Goal: Task Accomplishment & Management: Complete application form

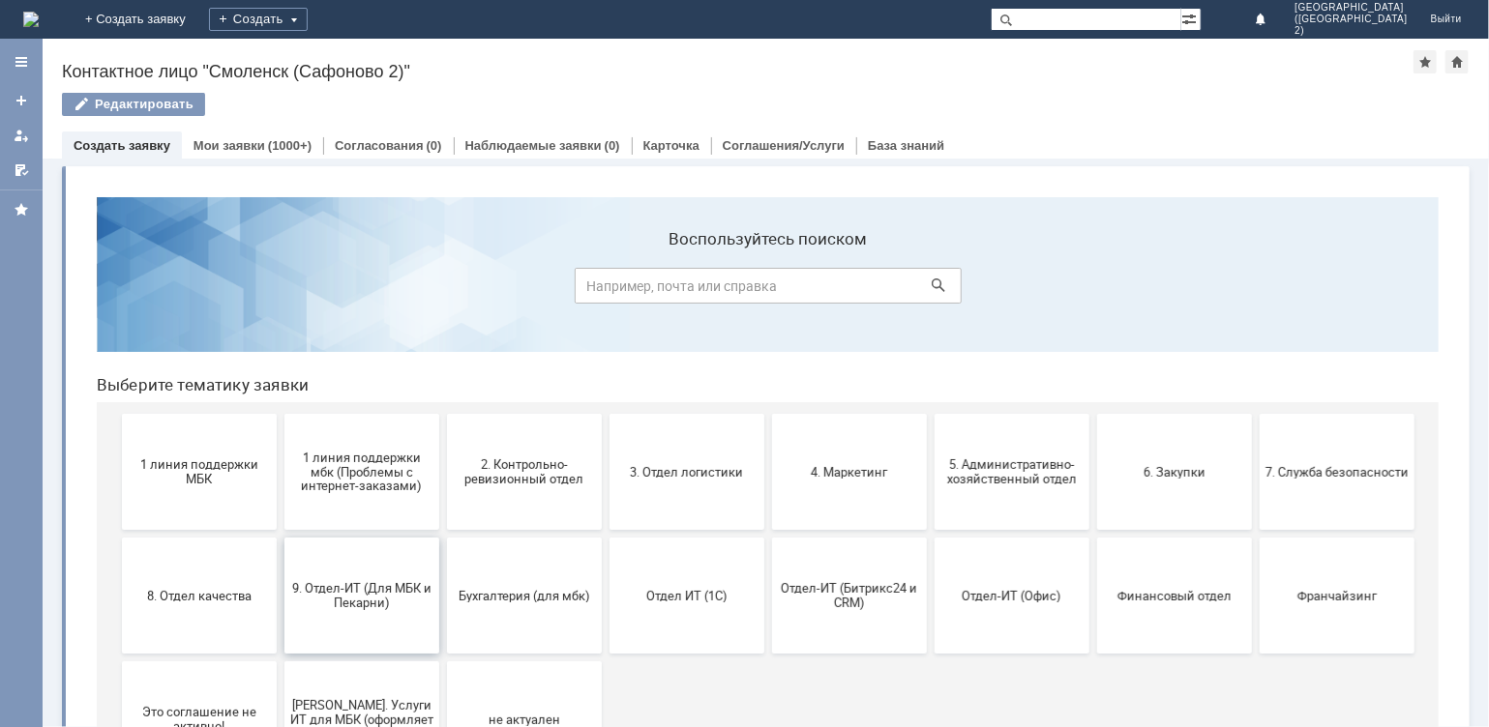
click at [379, 597] on span "9. Отдел-ИТ (Для МБК и Пекарни)" at bounding box center [360, 594] width 143 height 29
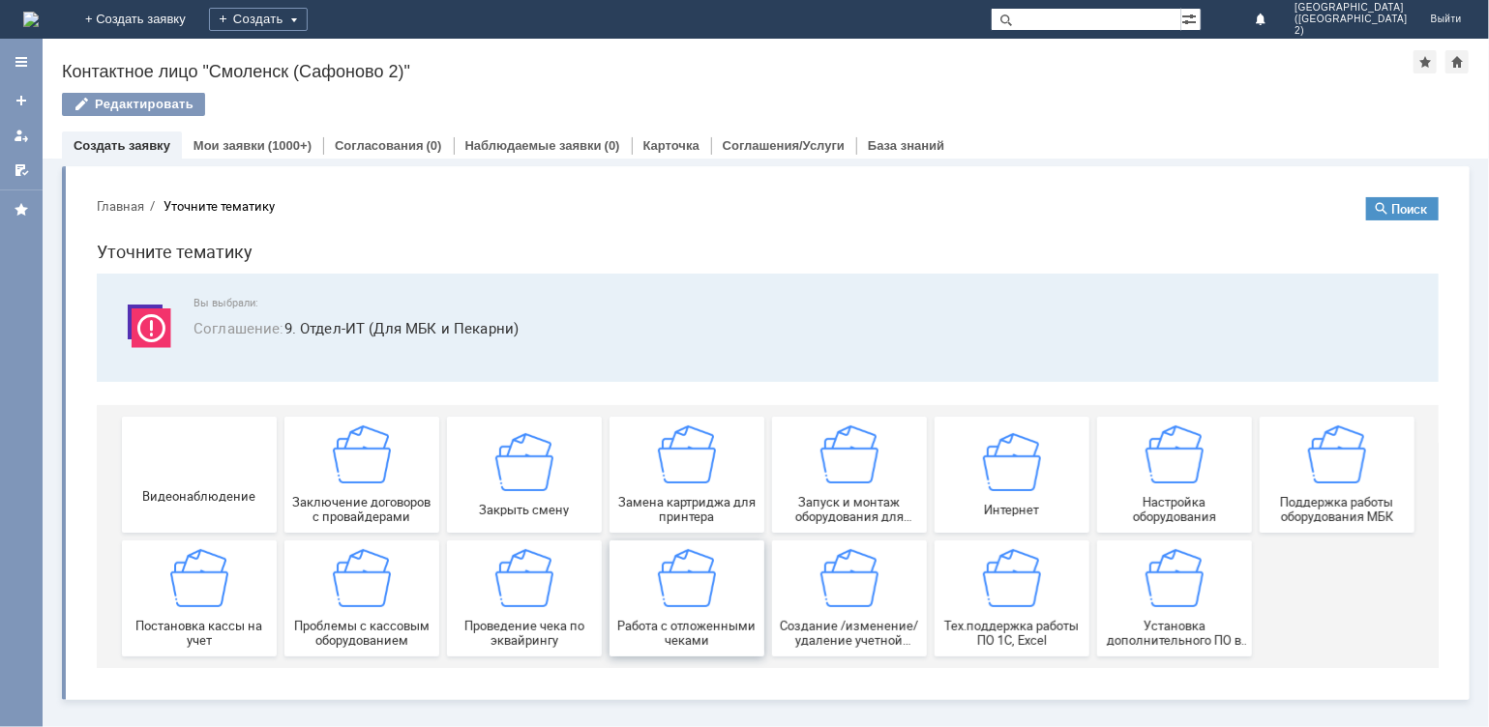
click at [706, 615] on div "Работа с отложенными чеками" at bounding box center [685, 598] width 143 height 99
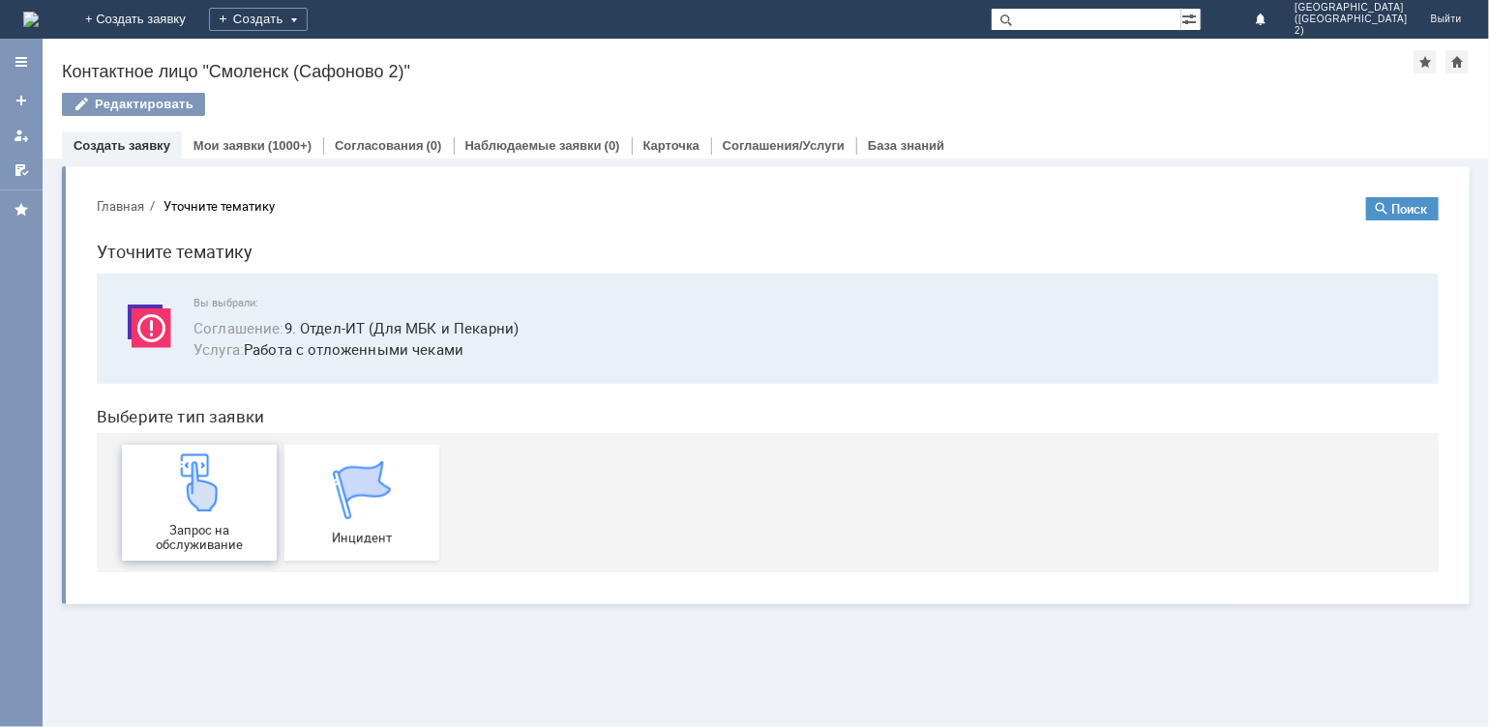
click at [214, 500] on img at bounding box center [198, 482] width 58 height 58
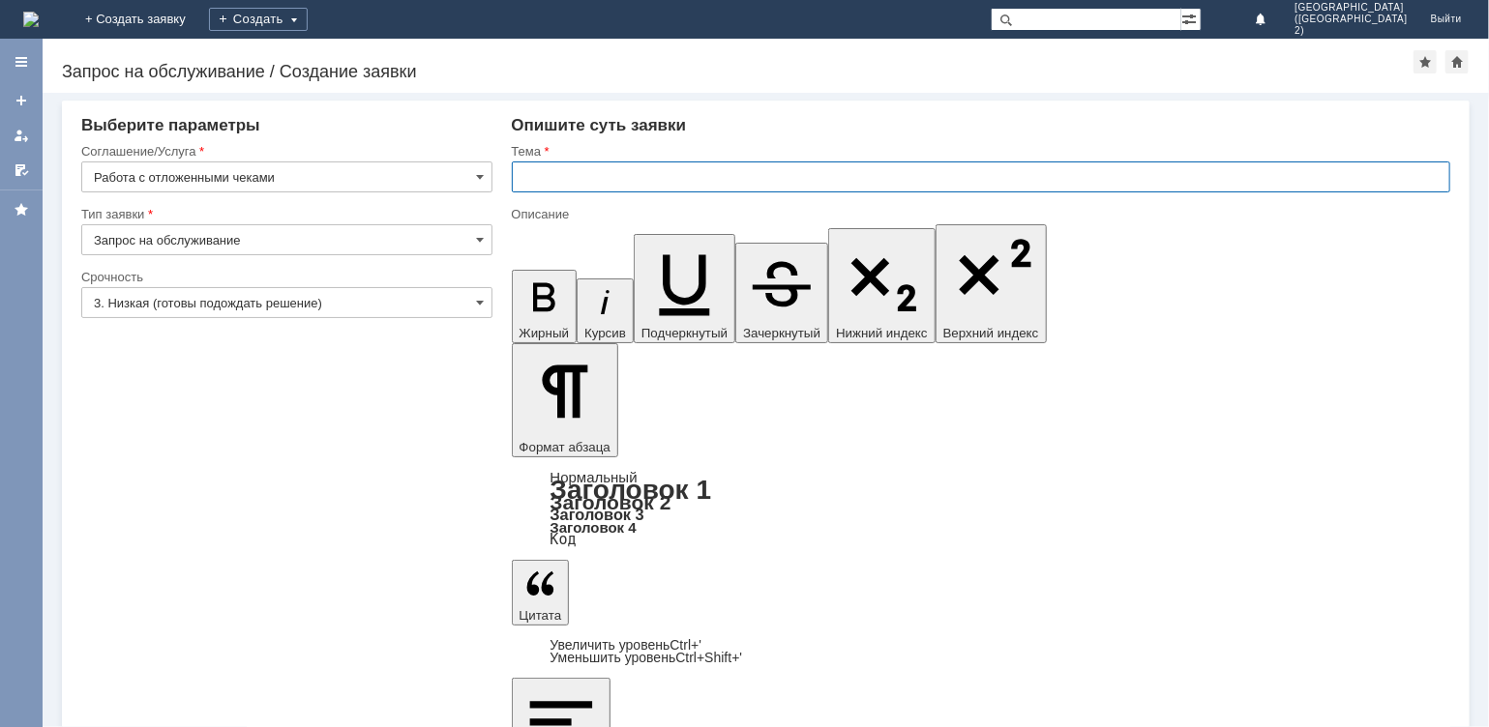
click at [580, 174] on input "text" at bounding box center [981, 177] width 939 height 31
type input "отмена чека"
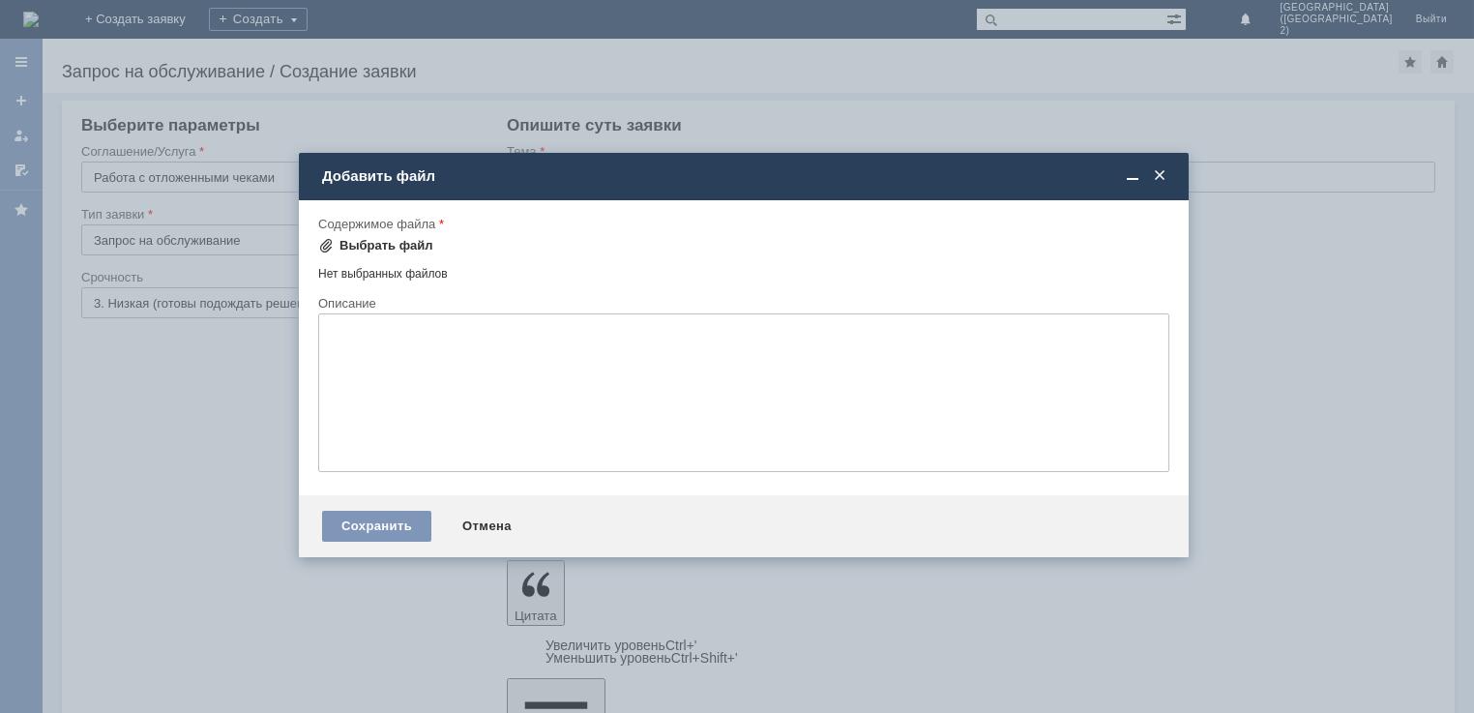
click at [387, 241] on div "Выбрать файл" at bounding box center [387, 245] width 94 height 15
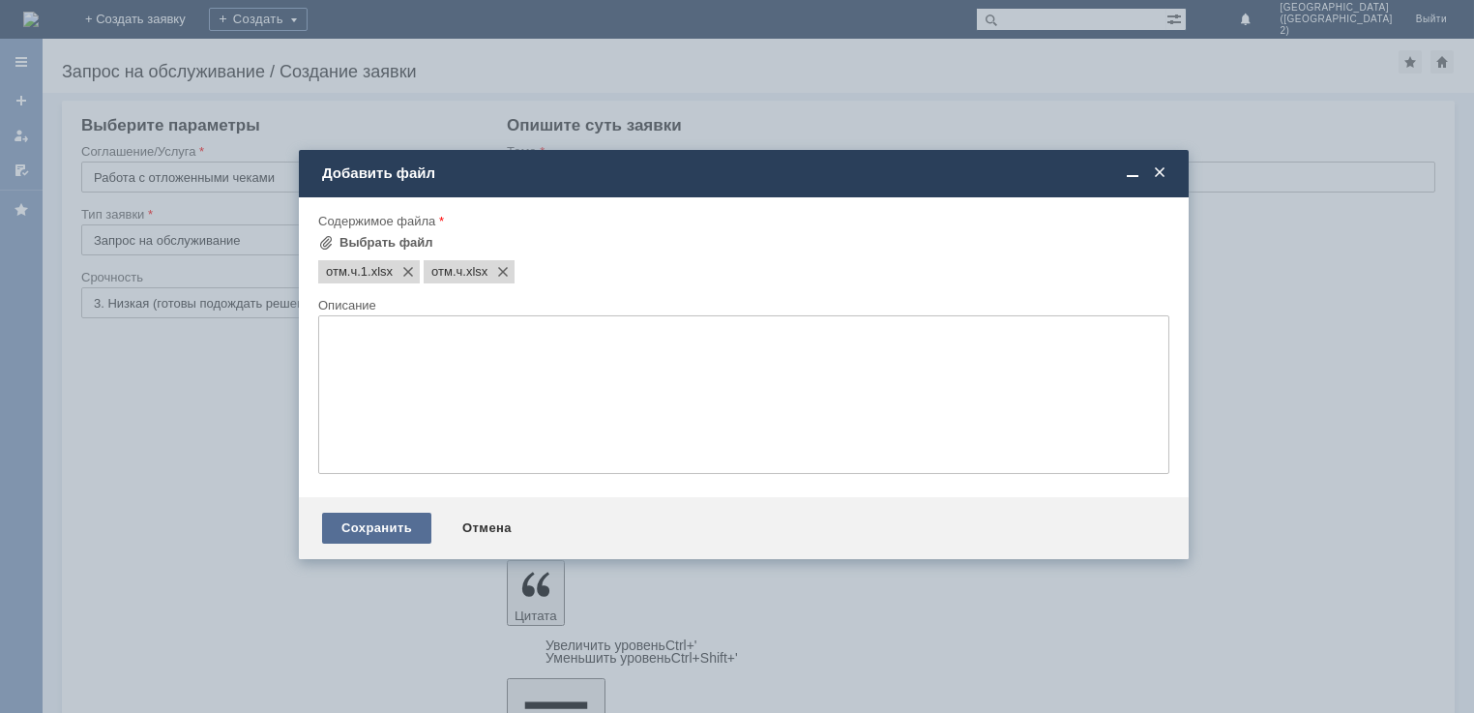
click at [387, 530] on div "Сохранить" at bounding box center [376, 528] width 109 height 31
